Goal: Transaction & Acquisition: Purchase product/service

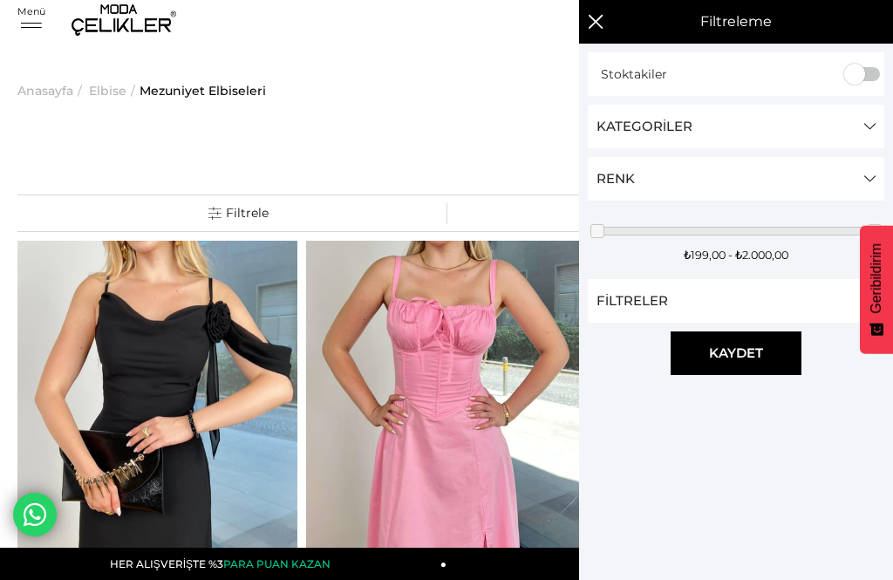
scroll to position [6, 0]
click at [660, 134] on link "Kategoriler" at bounding box center [736, 127] width 297 height 44
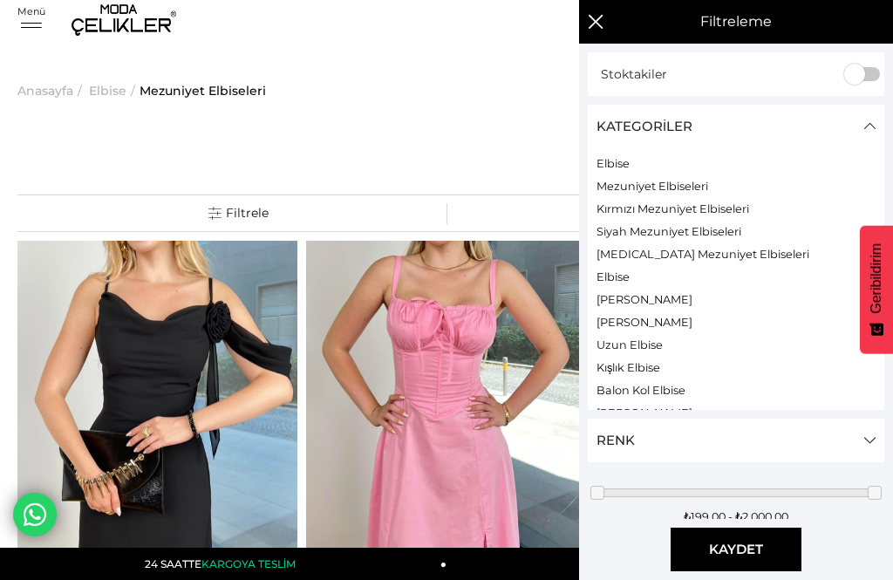
click at [691, 128] on link "Kategoriler" at bounding box center [736, 127] width 297 height 44
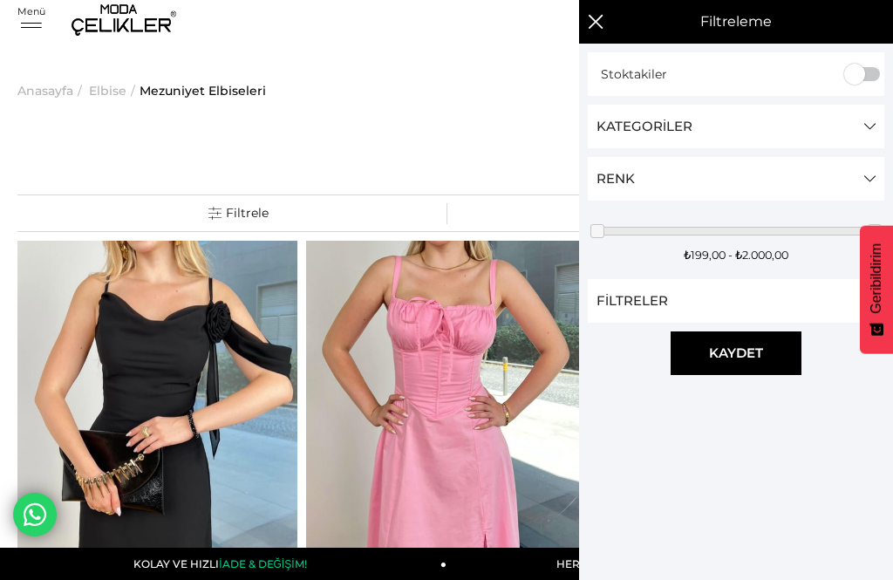
click at [710, 311] on link "Filtreler" at bounding box center [736, 301] width 297 height 44
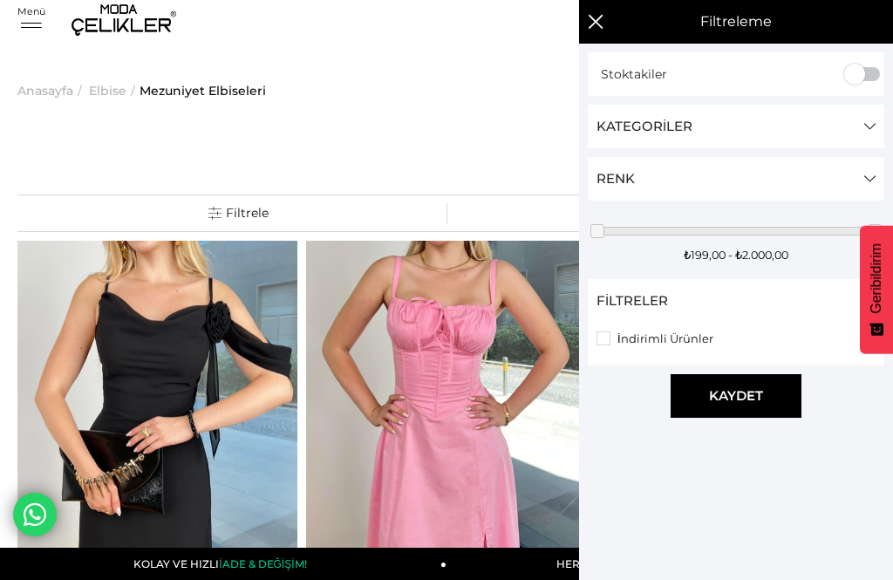
click at [701, 309] on link "Filtreler" at bounding box center [736, 301] width 297 height 44
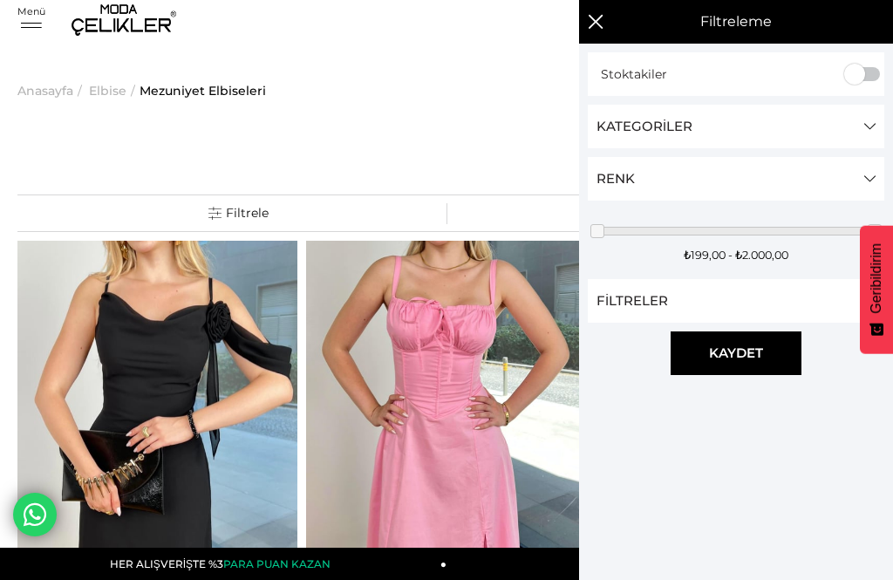
click at [713, 178] on link "Renk" at bounding box center [736, 179] width 297 height 44
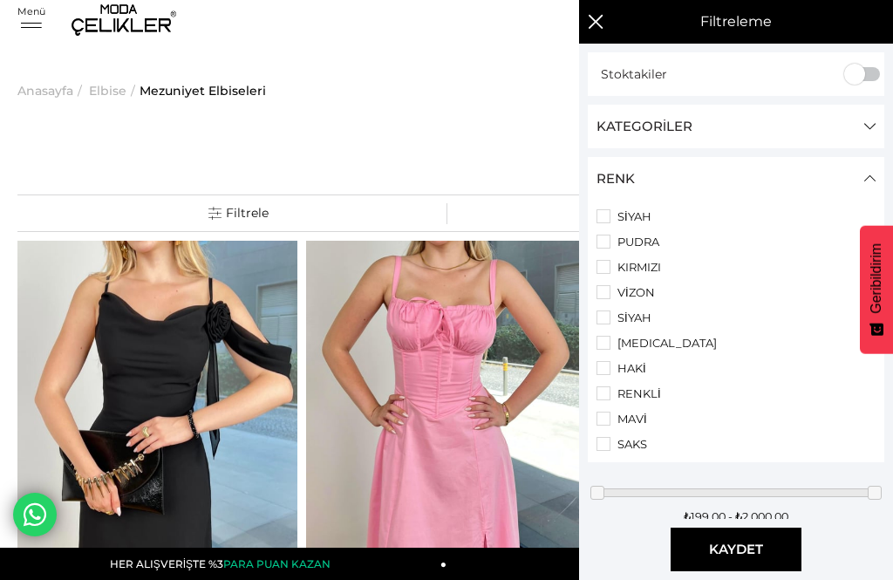
click at [605, 247] on li "PUDRA" at bounding box center [736, 242] width 279 height 14
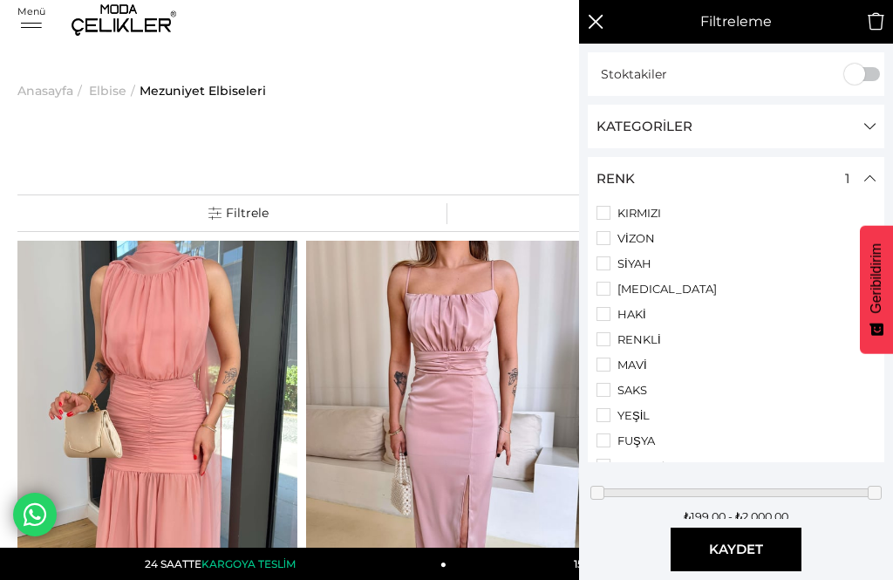
scroll to position [64, 0]
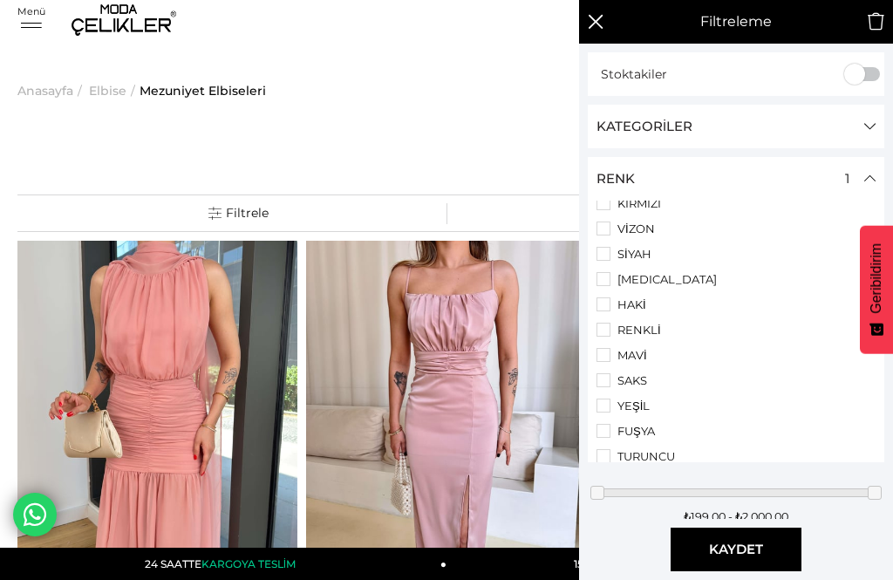
click at [607, 337] on li "RENKLİ" at bounding box center [736, 330] width 279 height 14
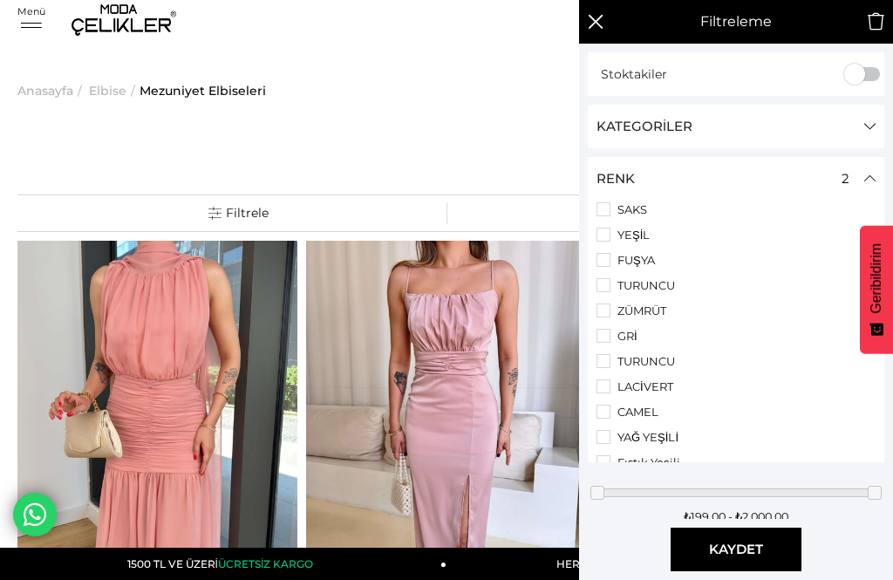
scroll to position [236, 0]
click at [609, 341] on li "GRİ" at bounding box center [736, 334] width 279 height 14
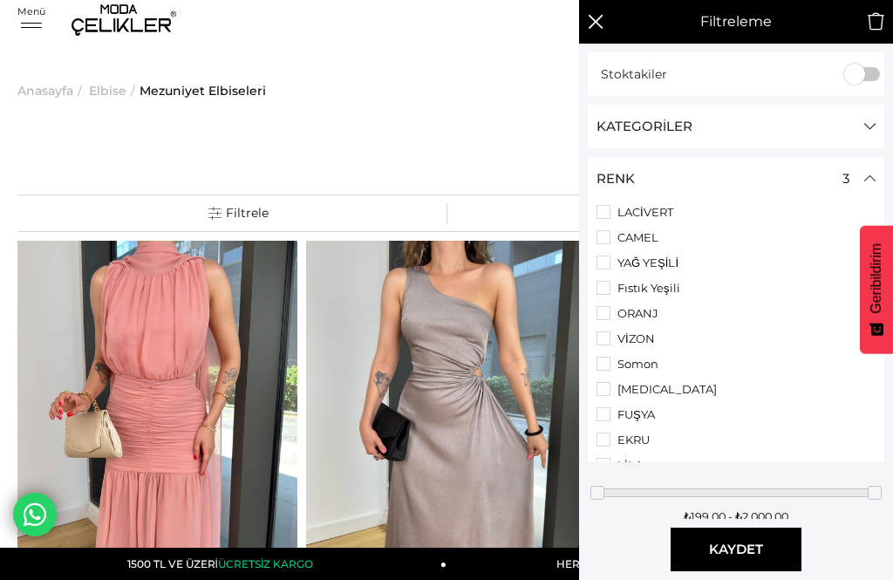
scroll to position [407, 0]
click at [610, 271] on li "YAĞ YEŞİLİ" at bounding box center [736, 264] width 279 height 14
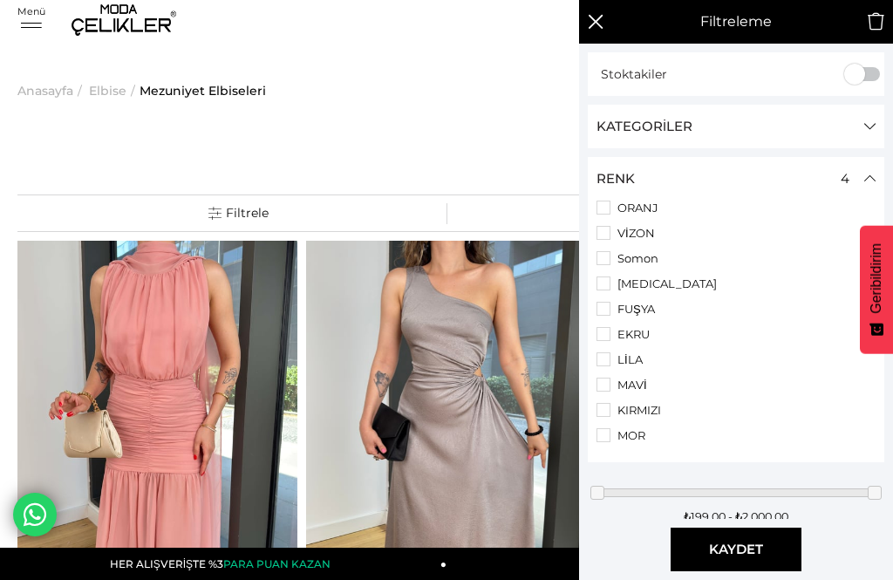
scroll to position [527, 0]
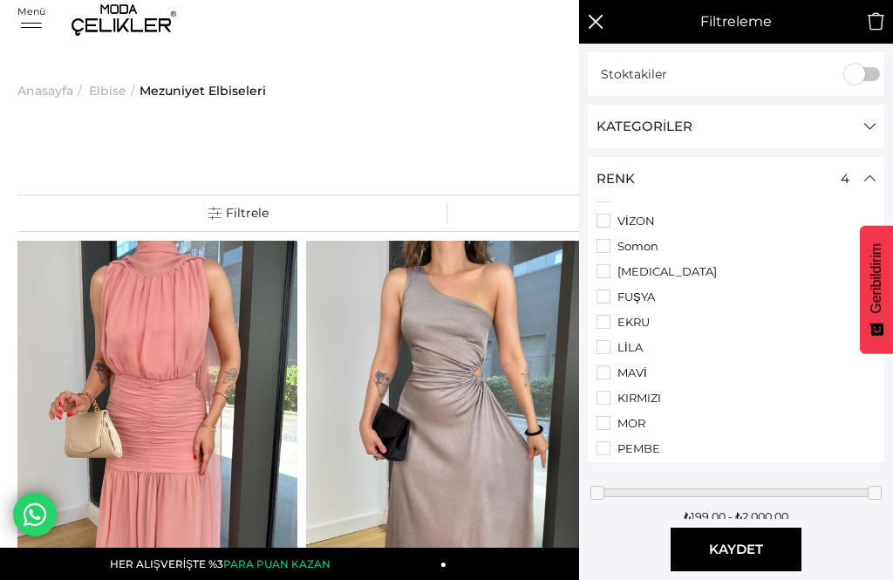
click at [607, 253] on li "Somon" at bounding box center [736, 246] width 279 height 14
click at [605, 331] on li "BEJ" at bounding box center [736, 324] width 279 height 14
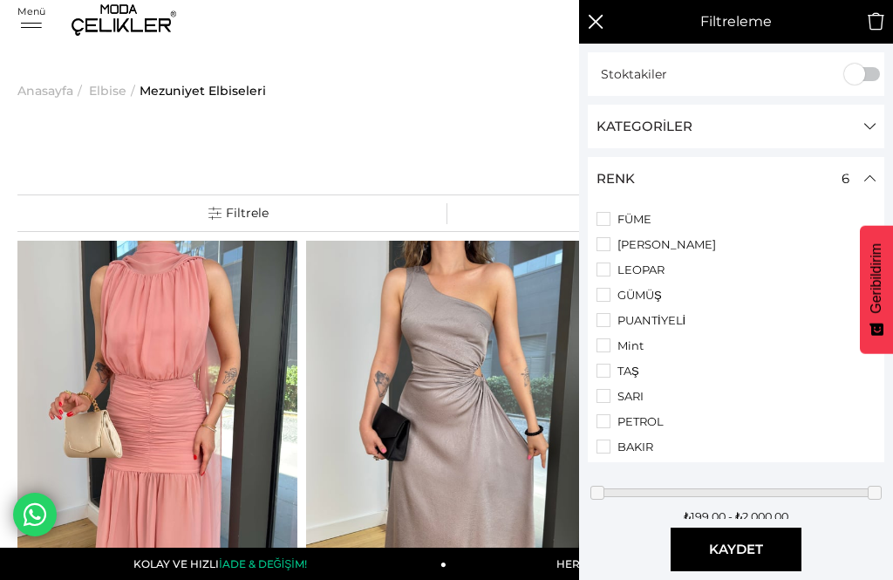
scroll to position [995, 0]
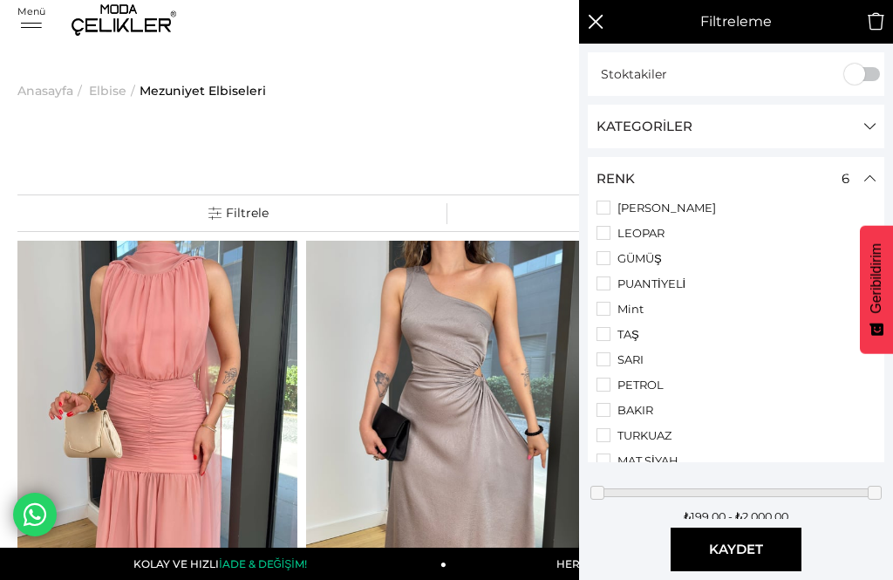
click at [602, 341] on li "TAŞ" at bounding box center [736, 334] width 279 height 14
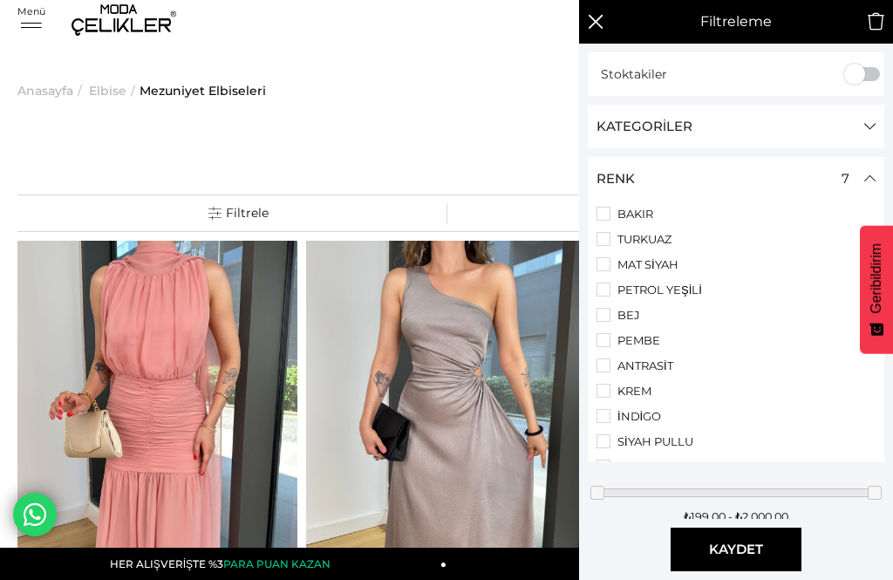
scroll to position [1192, 0]
click at [605, 322] on li "BEJ" at bounding box center [736, 315] width 279 height 14
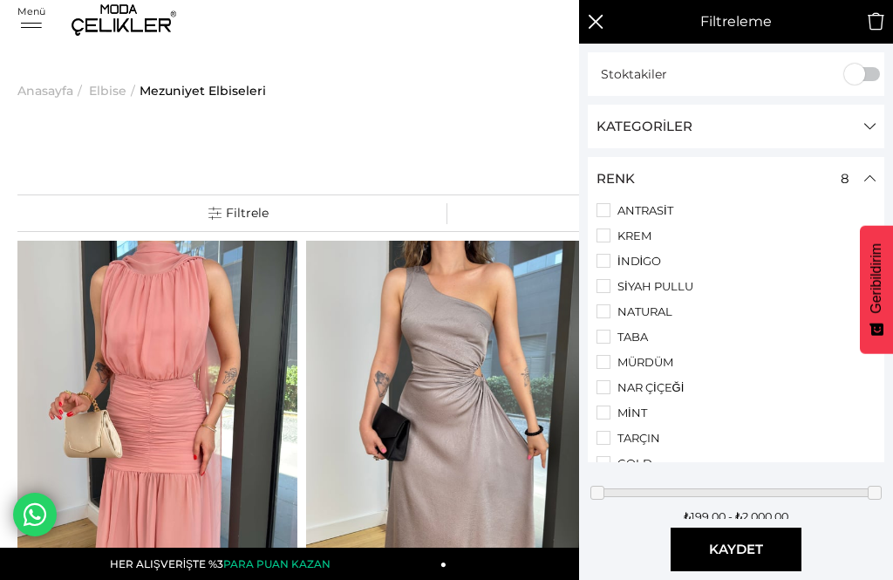
scroll to position [1377, 0]
click at [604, 189] on li "ANTRASİT" at bounding box center [736, 182] width 279 height 14
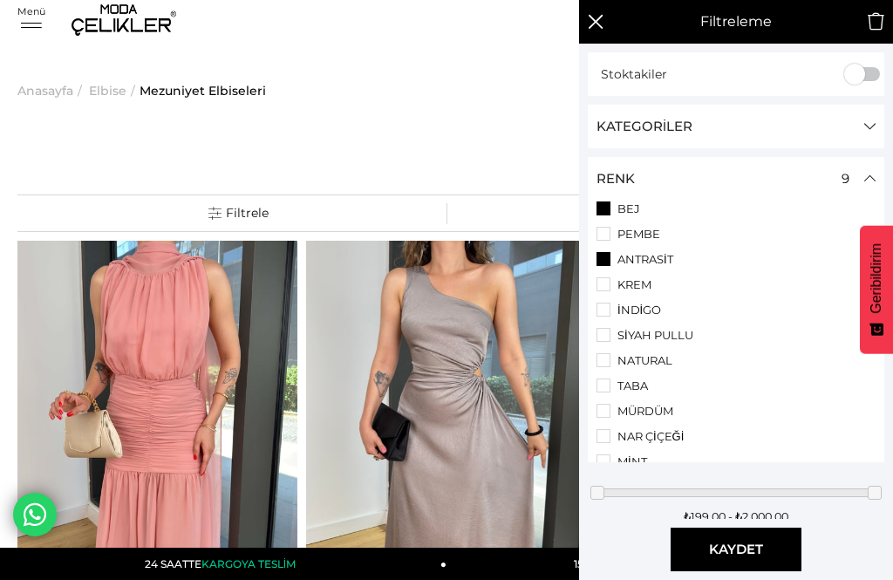
scroll to position [1303, 0]
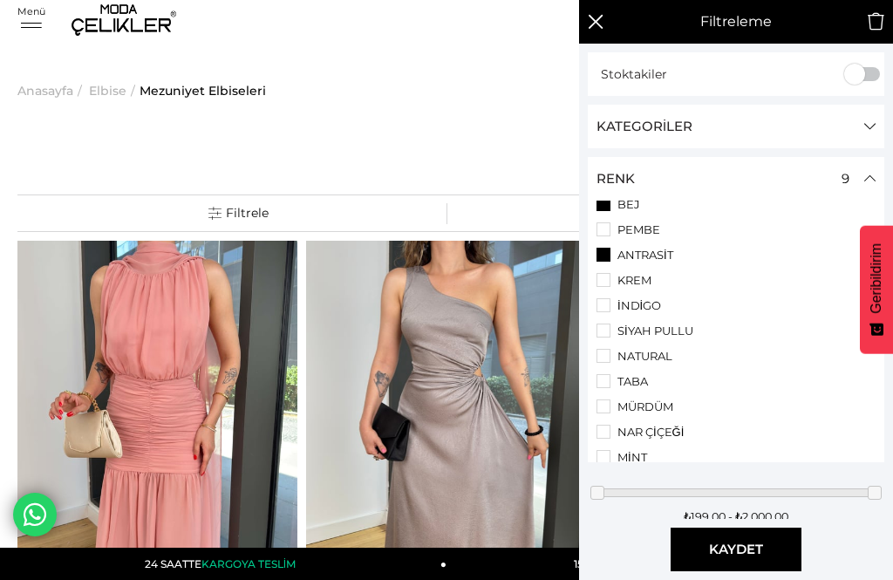
click at [604, 262] on li "ANTRASİT" at bounding box center [736, 255] width 279 height 14
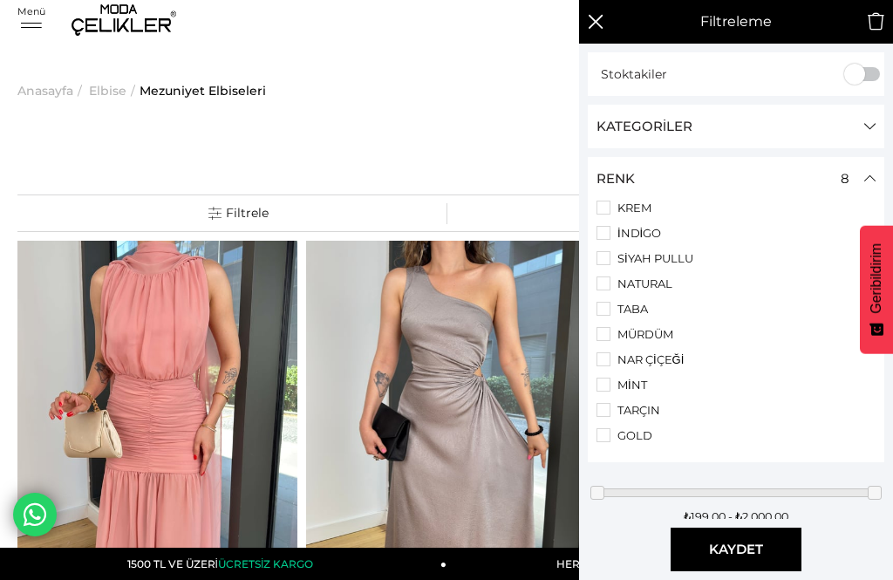
scroll to position [1431, 0]
click at [855, 188] on link "Renk" at bounding box center [736, 179] width 297 height 44
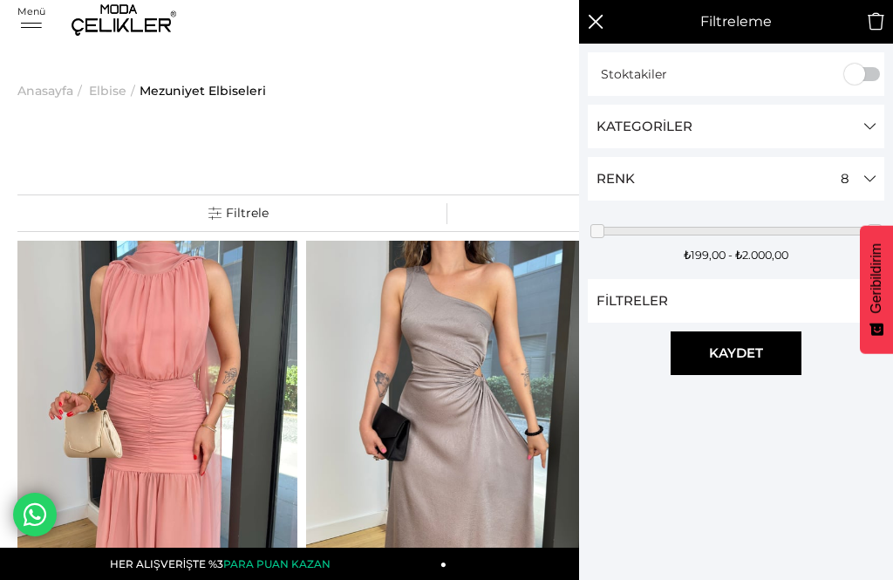
click at [713, 353] on div "Kaydet" at bounding box center [736, 354] width 314 height 44
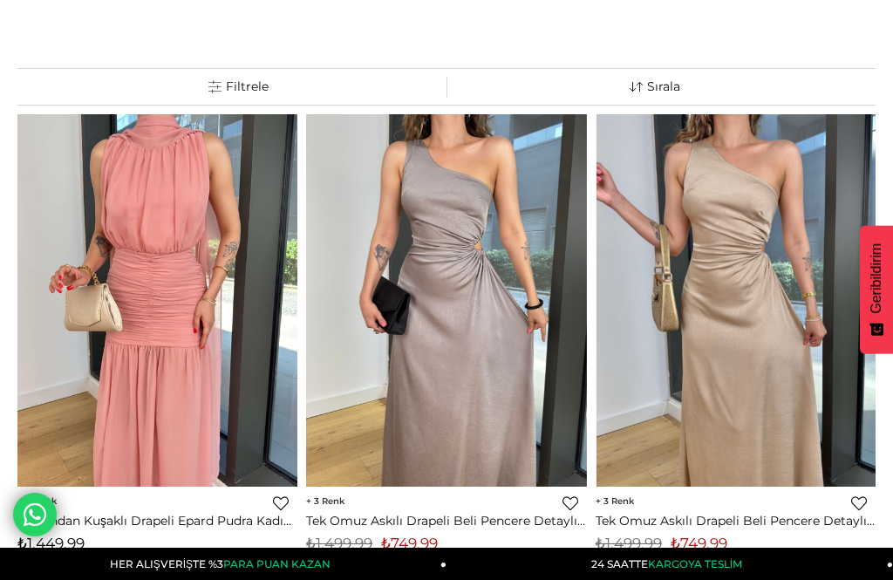
scroll to position [141, 0]
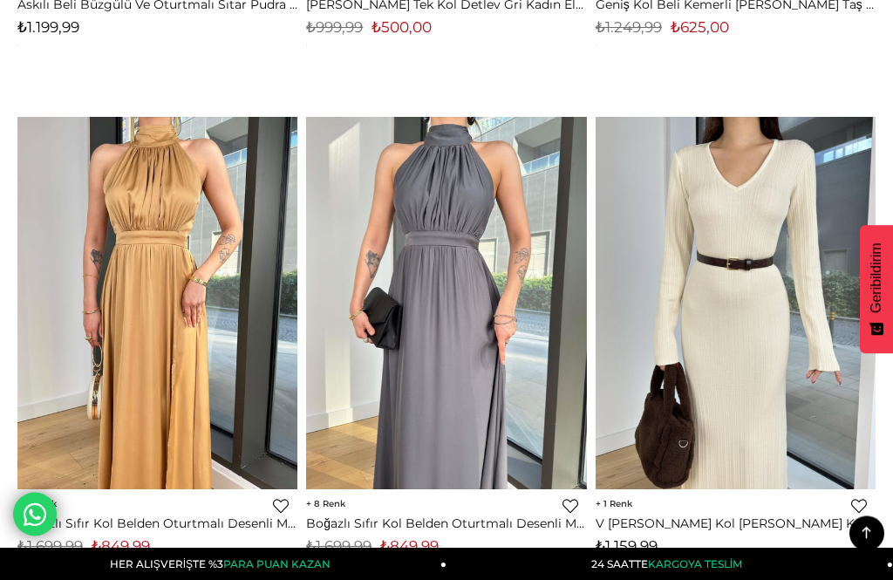
scroll to position [51, 0]
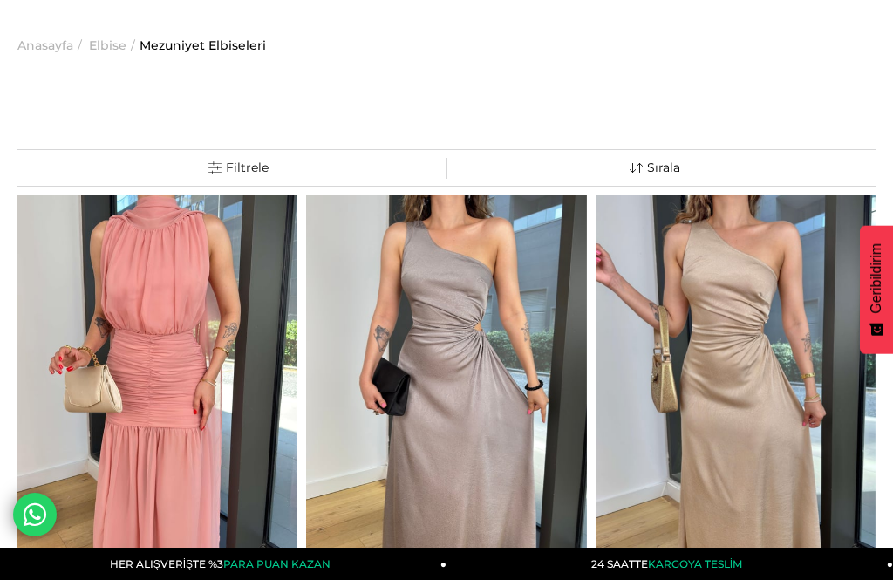
scroll to position [62, 0]
